Goal: Task Accomplishment & Management: Complete application form

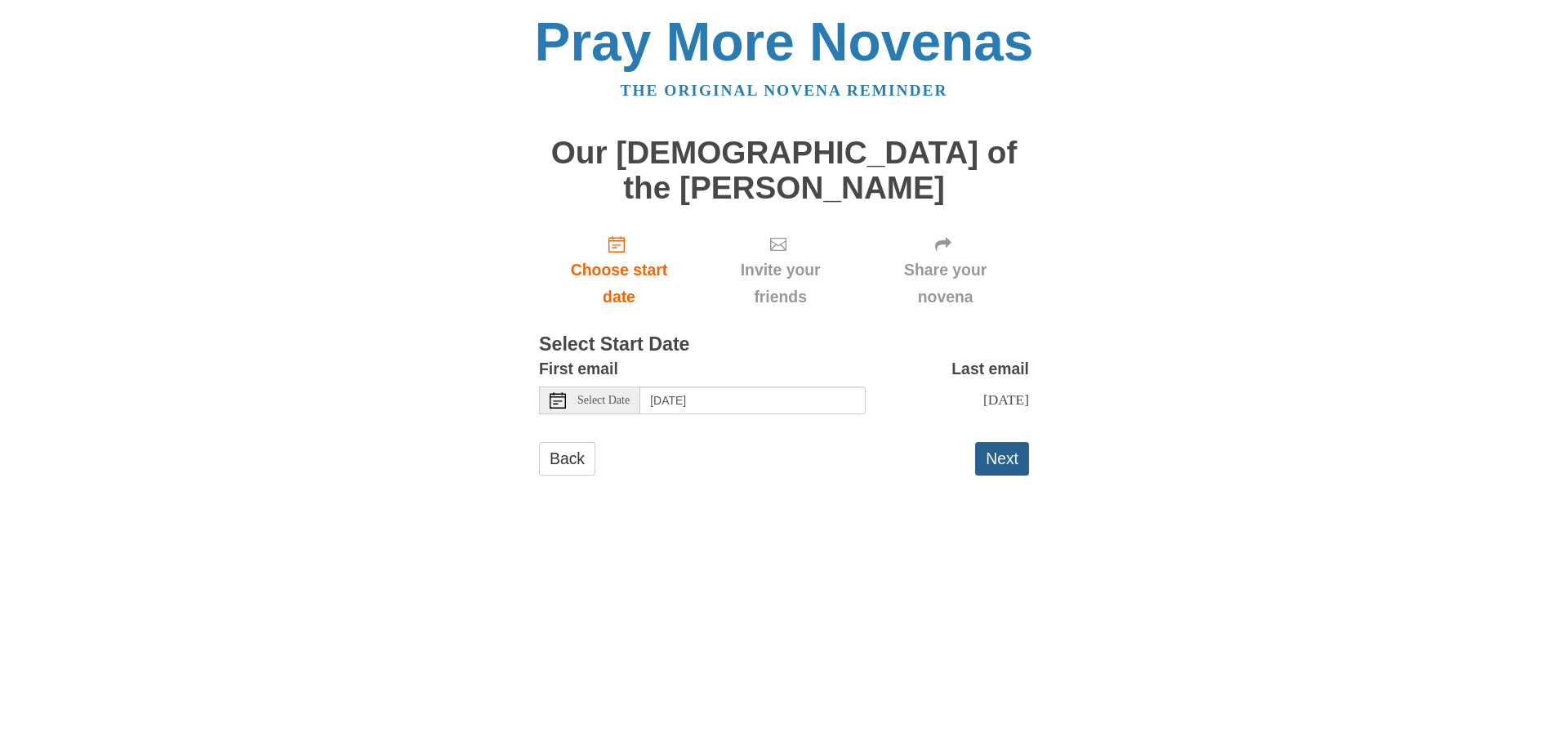
click at [1000, 442] on button "Next" at bounding box center [1001, 459] width 54 height 34
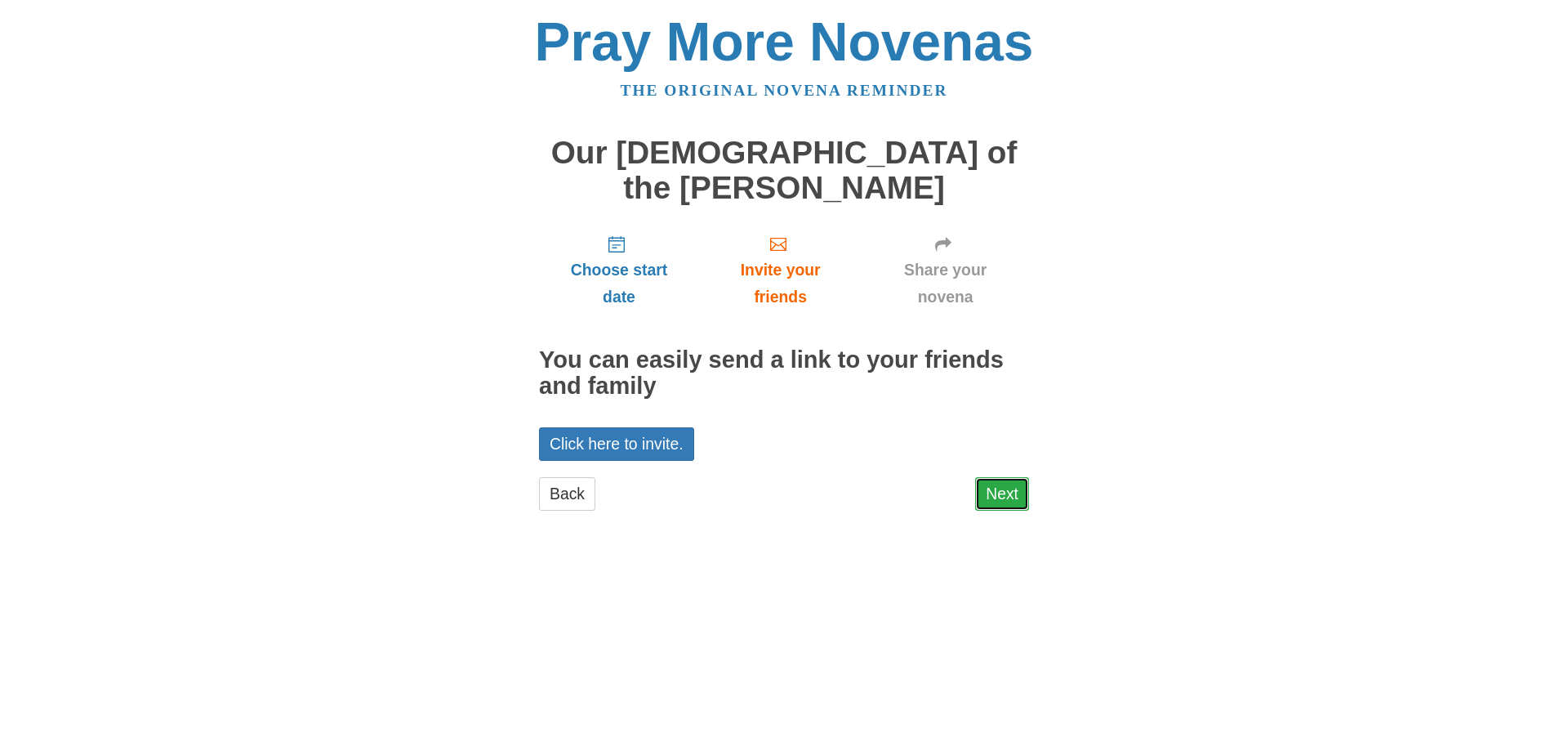
click at [1001, 477] on link "Next" at bounding box center [1001, 494] width 54 height 34
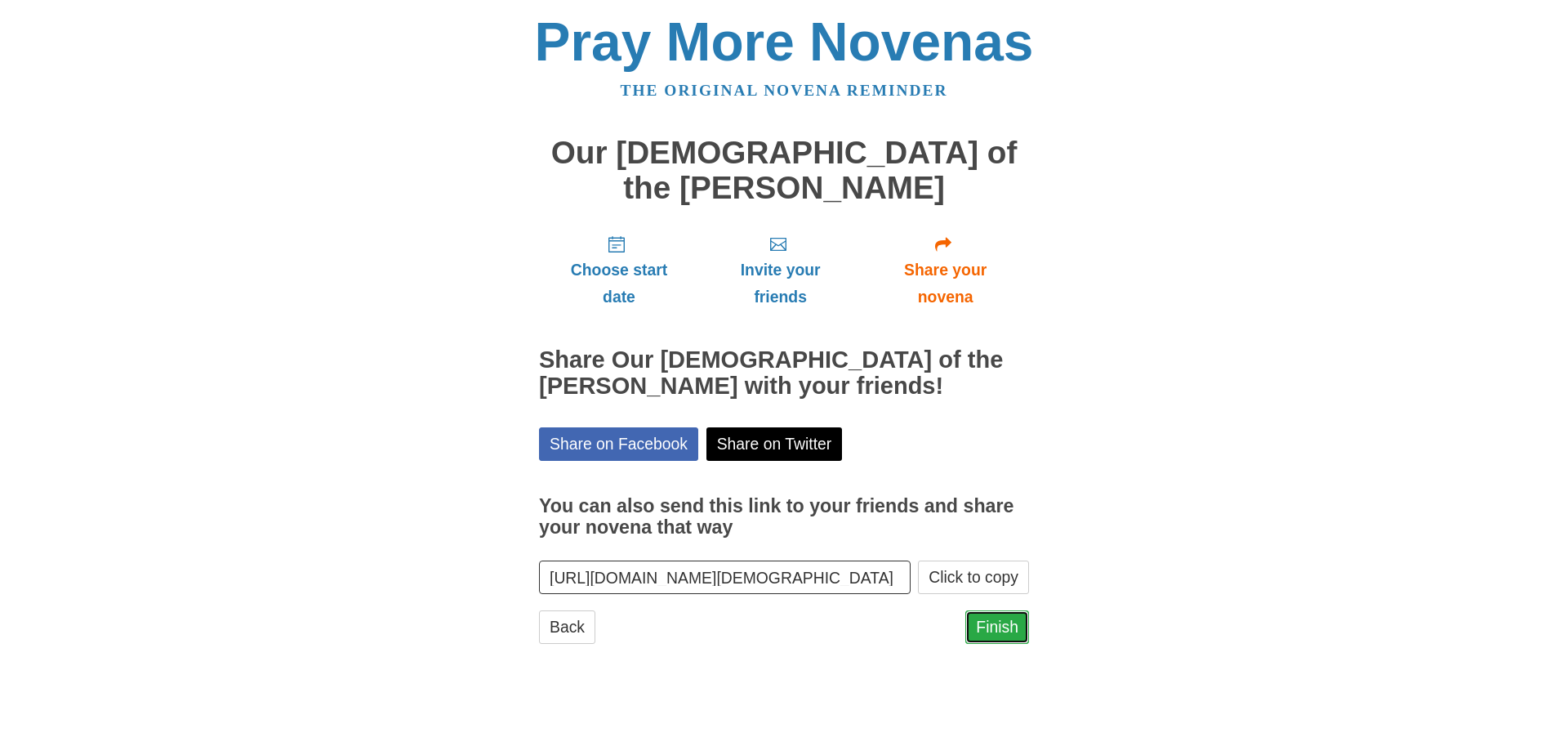
click at [991, 610] on link "Finish" at bounding box center [998, 627] width 64 height 34
